Goal: Find specific page/section: Find specific page/section

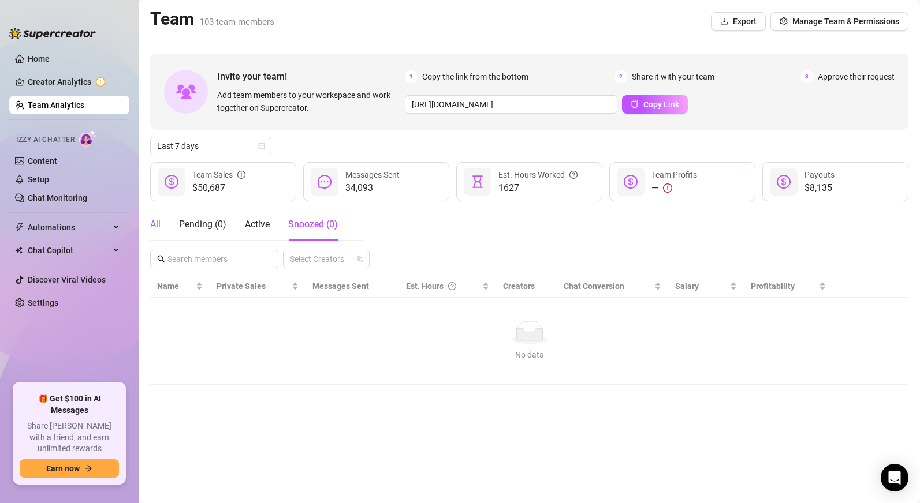
click at [153, 229] on div "All" at bounding box center [155, 225] width 10 height 14
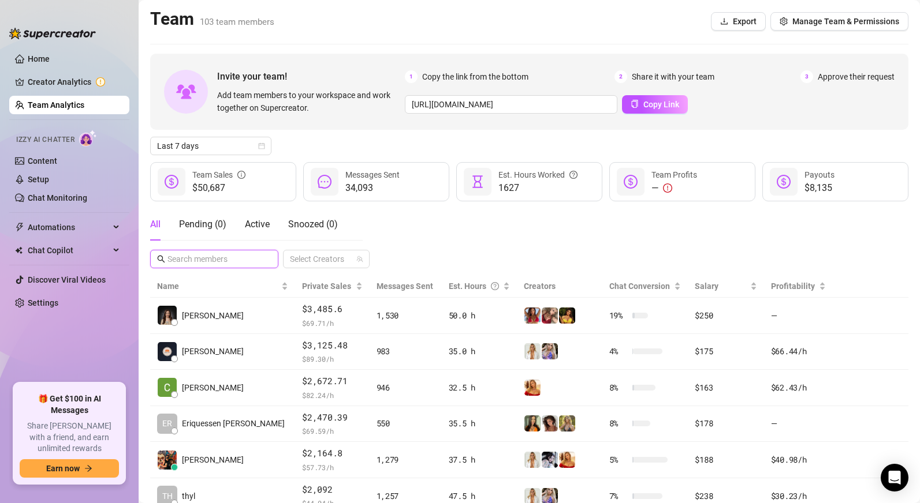
click at [206, 260] on input "text" at bounding box center [214, 259] width 95 height 13
type input "chi"
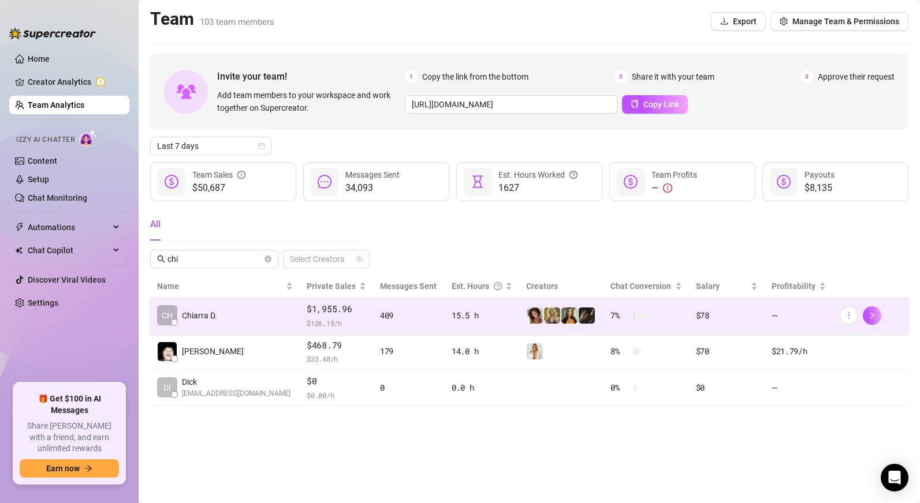
click at [502, 321] on td "15.5 h" at bounding box center [482, 316] width 74 height 36
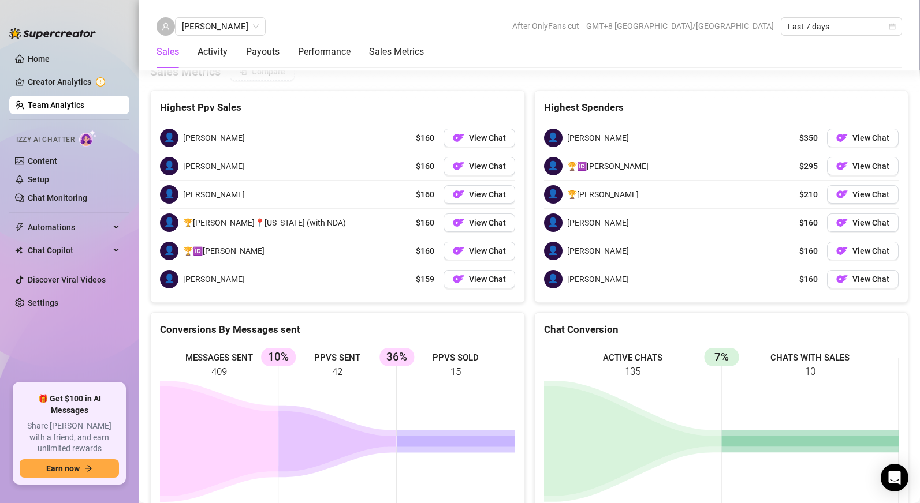
scroll to position [1451, 0]
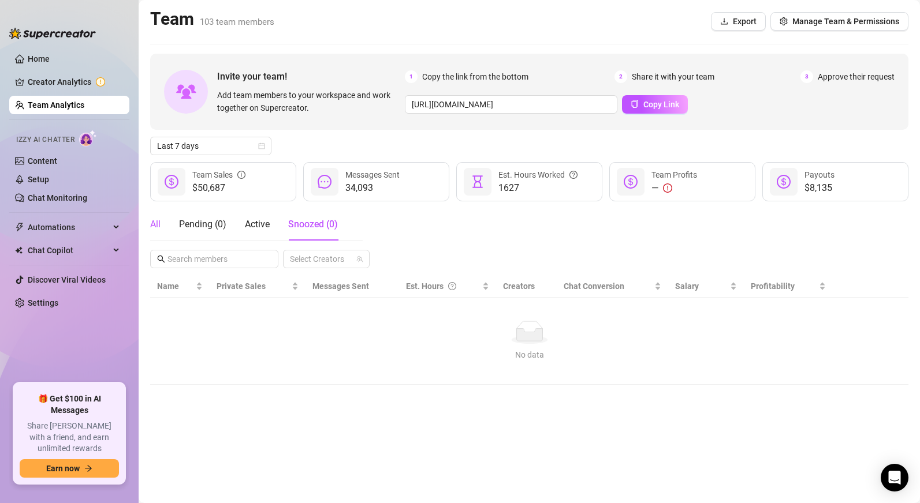
click at [158, 221] on div "All" at bounding box center [155, 225] width 10 height 14
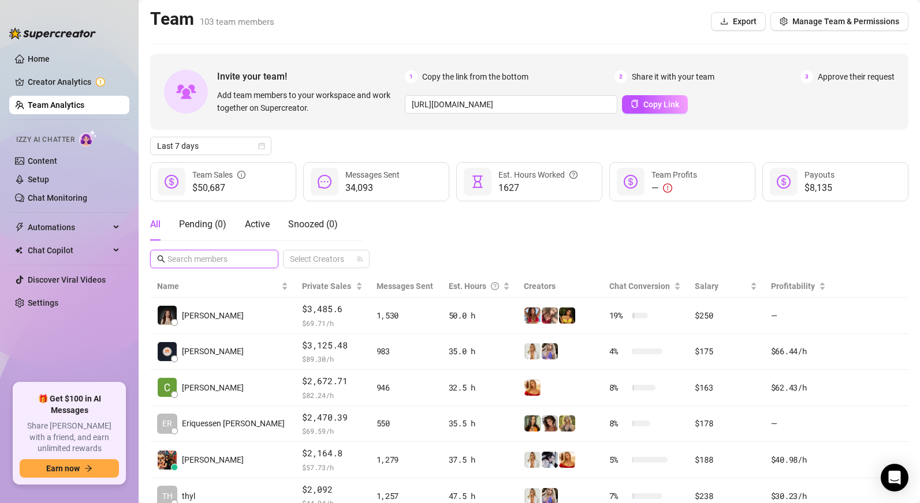
click at [216, 262] on input "text" at bounding box center [214, 259] width 95 height 13
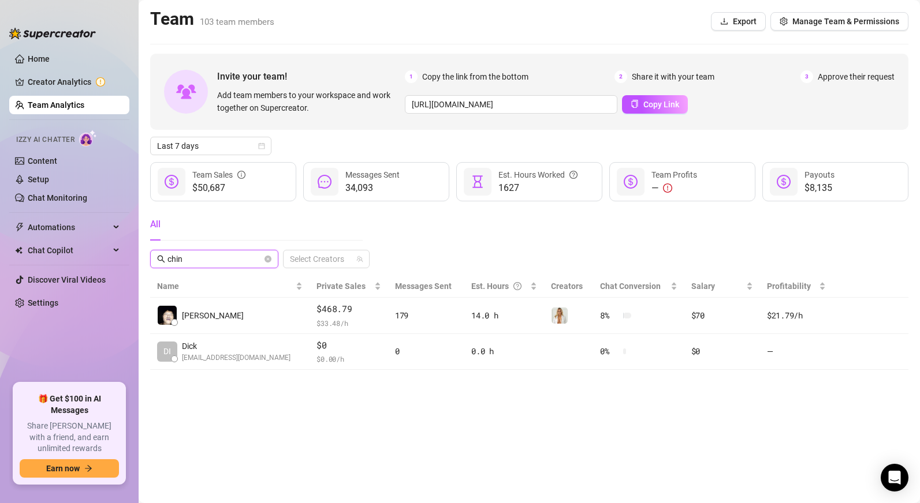
type input "chino"
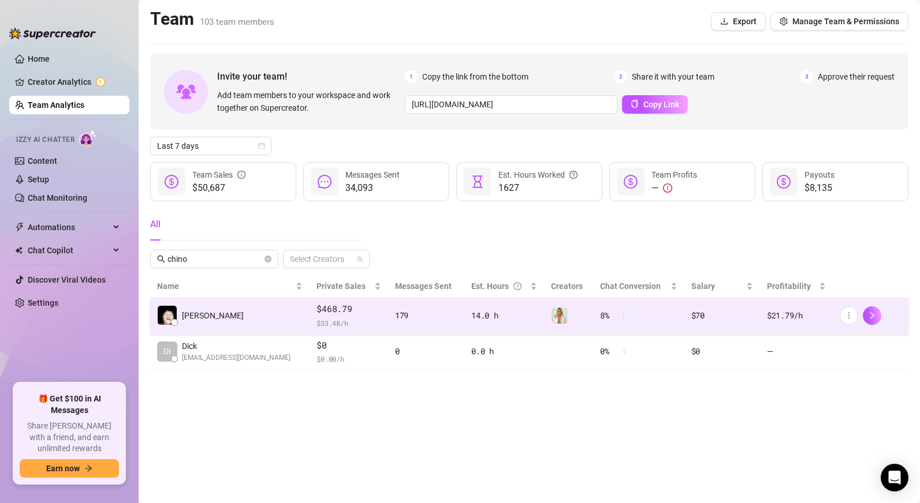
click at [566, 327] on td at bounding box center [569, 316] width 50 height 36
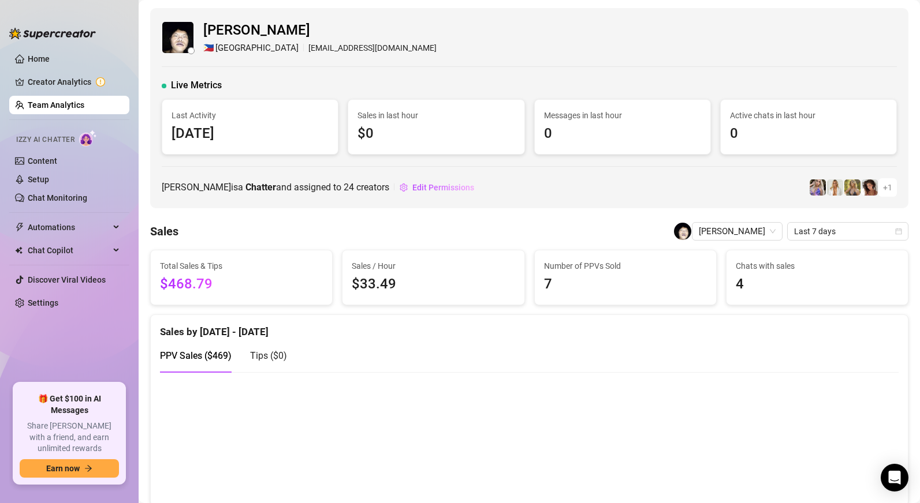
click at [50, 107] on link "Team Analytics" at bounding box center [56, 104] width 57 height 9
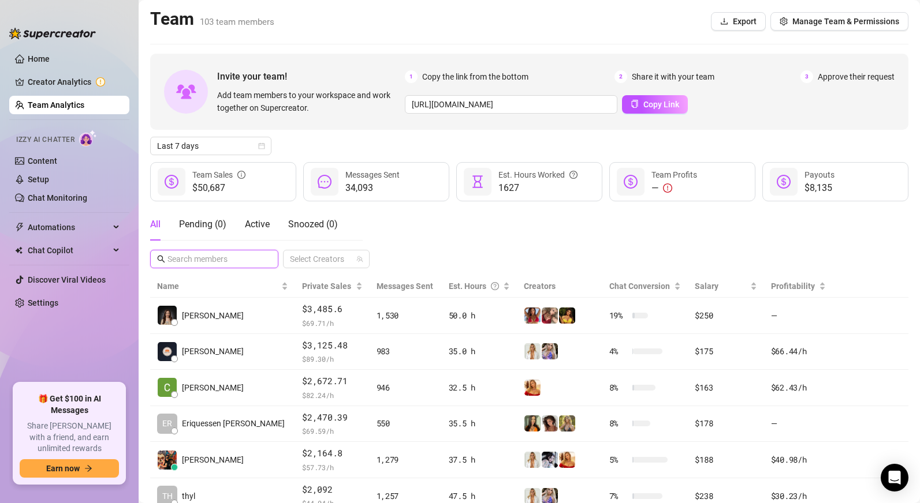
click at [212, 260] on input "text" at bounding box center [214, 259] width 95 height 13
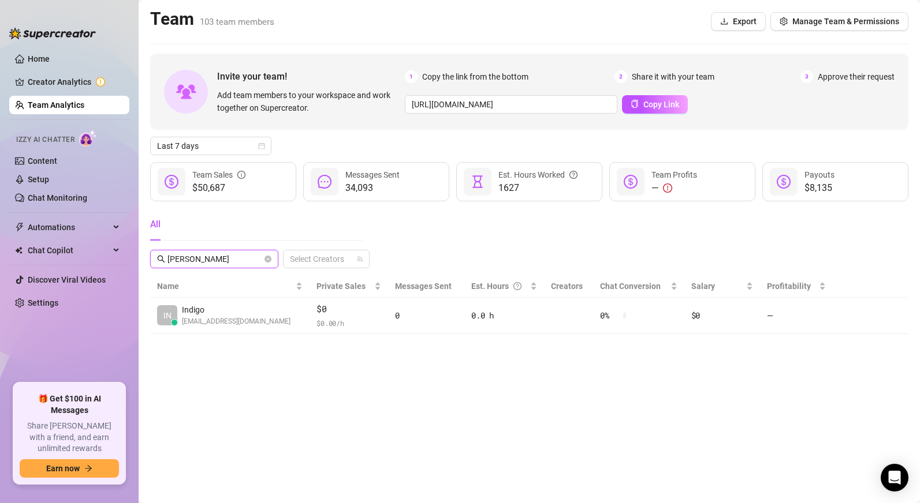
type input "indigo"
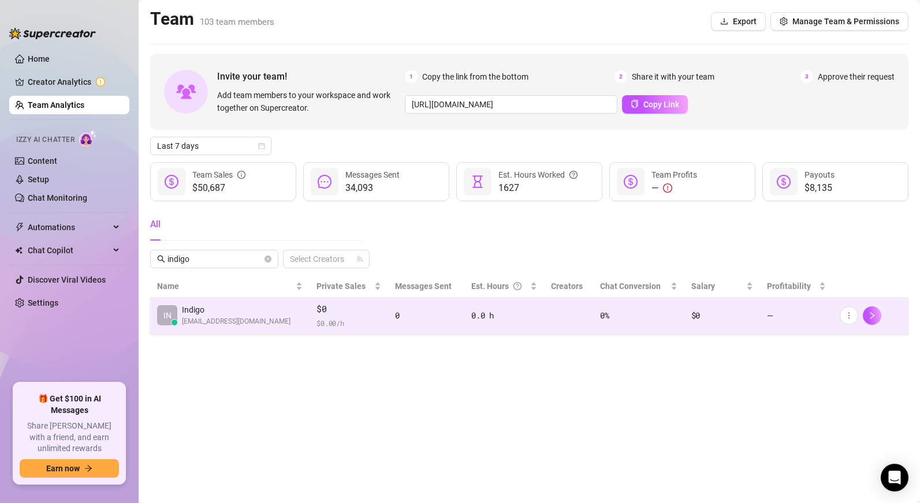
click at [361, 316] on div "$0 $ 0.00 /h" at bounding box center [348, 315] width 65 height 27
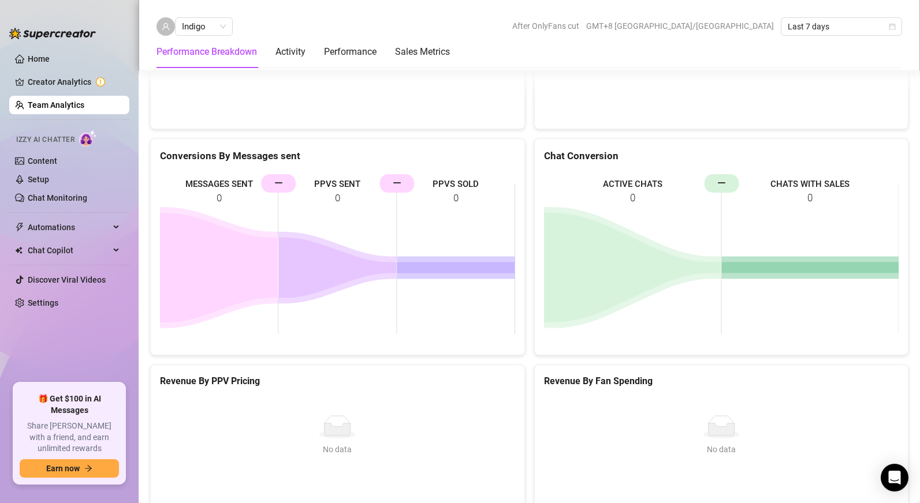
scroll to position [1500, 0]
